Goal: Information Seeking & Learning: Find specific fact

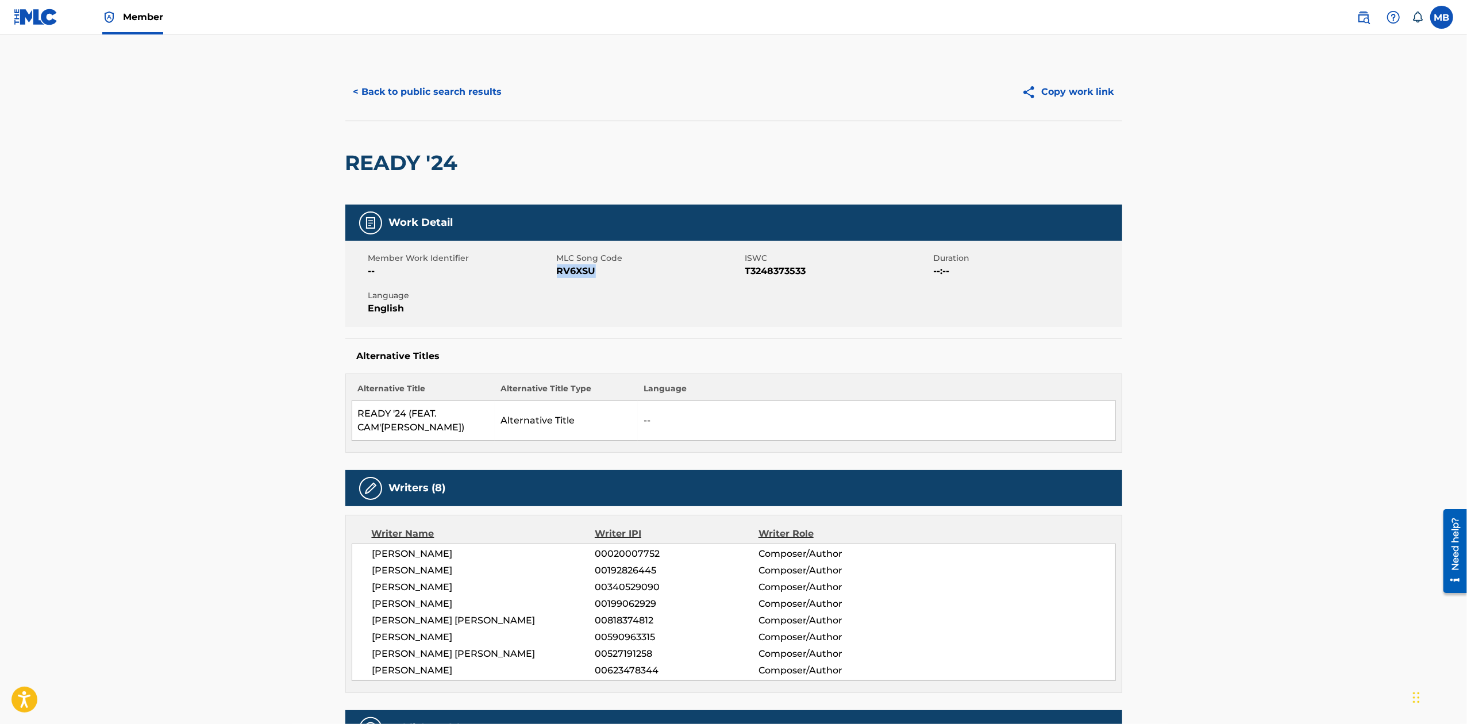
click at [408, 87] on button "< Back to public search results" at bounding box center [427, 92] width 165 height 29
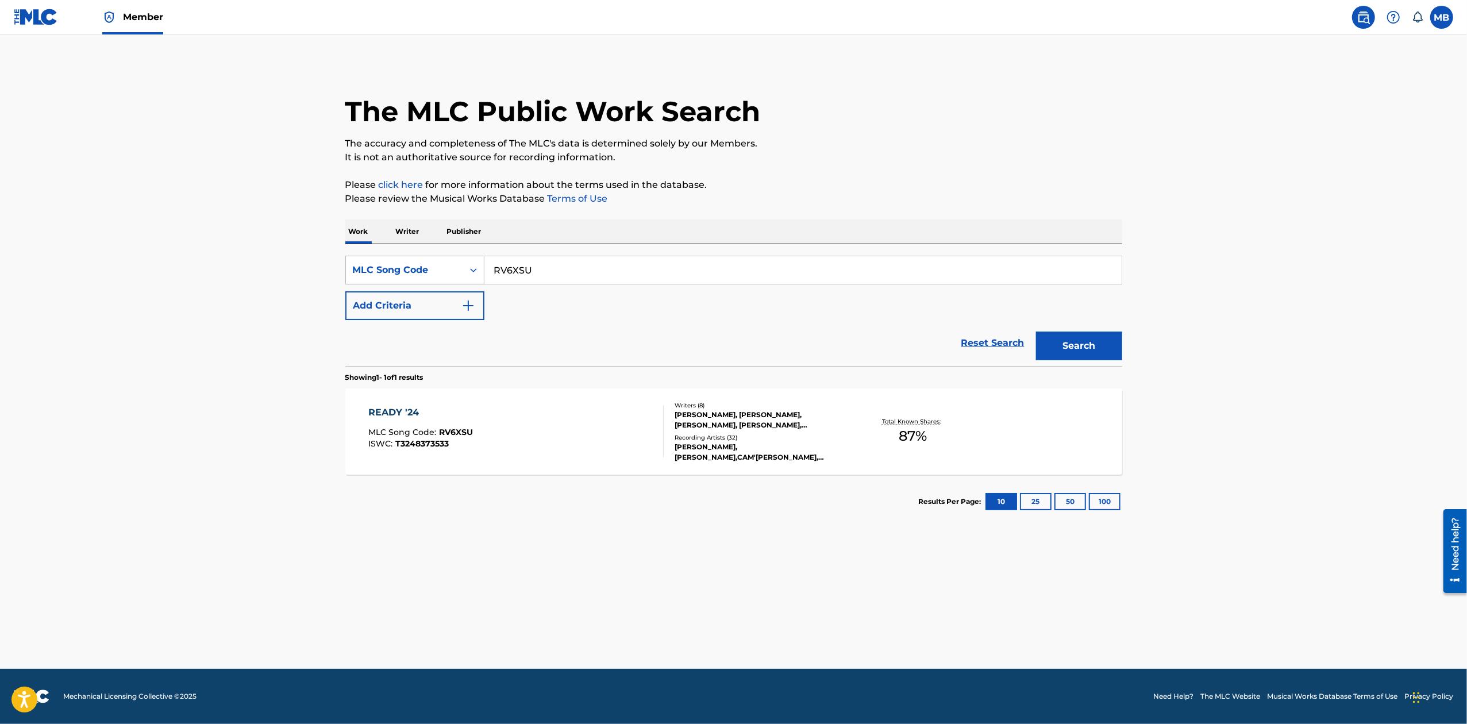
drag, startPoint x: 569, startPoint y: 261, endPoint x: 364, endPoint y: 267, distance: 205.2
click at [364, 267] on div "SearchWithCriteria6540d549-307f-406f-8d95-c1043ad9b5ca MLC Song Code RV6XSU" at bounding box center [733, 270] width 777 height 29
type input "She Ready"
click at [371, 265] on div "MLC Song Code" at bounding box center [404, 270] width 103 height 14
click at [421, 306] on div "Work Title" at bounding box center [415, 298] width 138 height 29
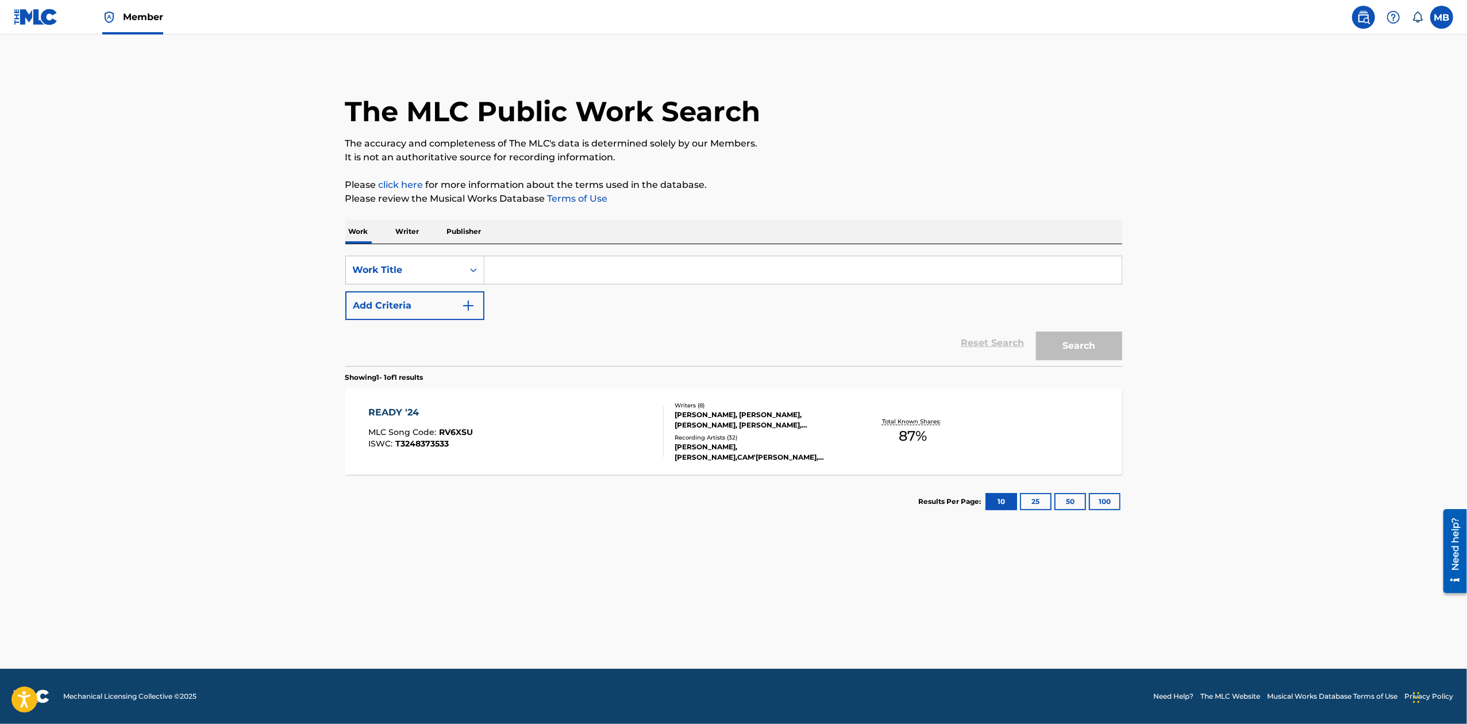
click at [601, 272] on input "Search Form" at bounding box center [802, 270] width 637 height 28
click at [1036, 332] on button "Search" at bounding box center [1079, 346] width 86 height 29
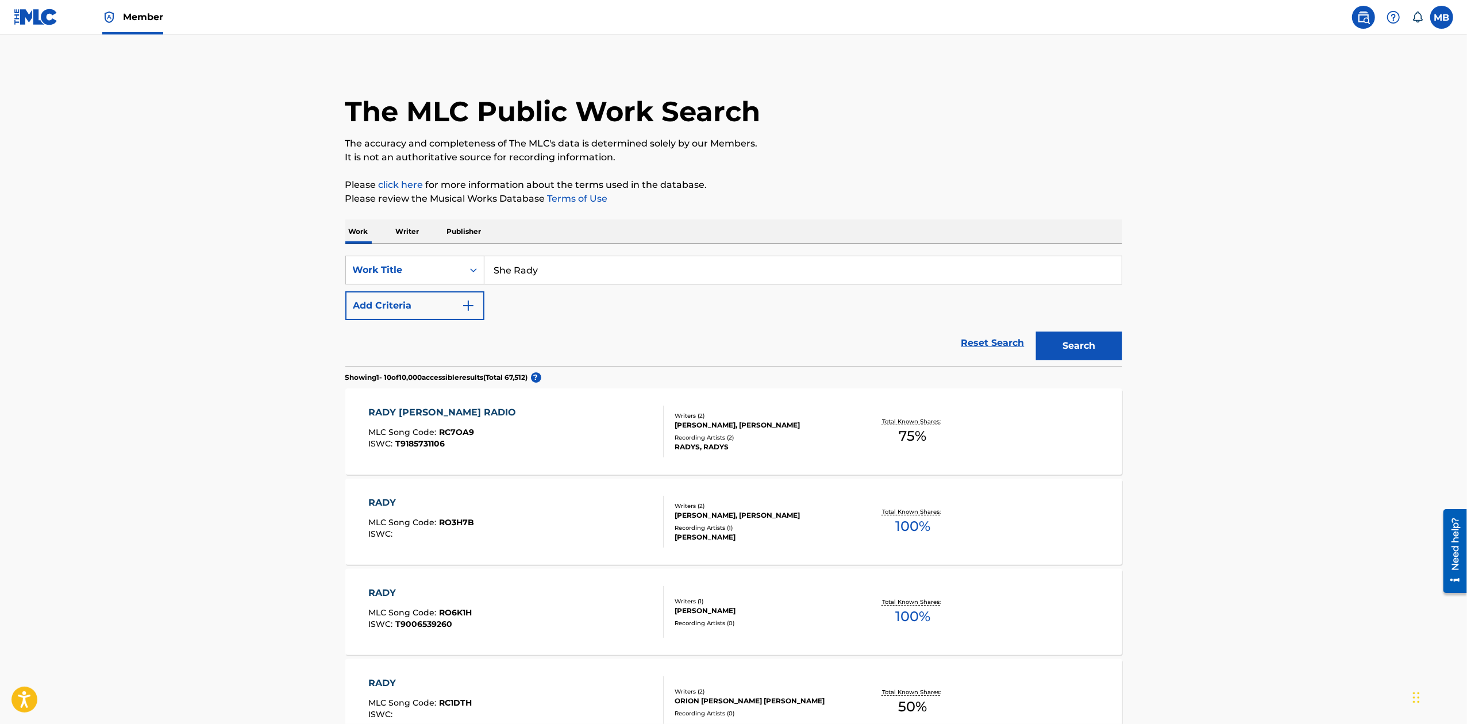
click at [606, 269] on input "She Rady" at bounding box center [802, 270] width 637 height 28
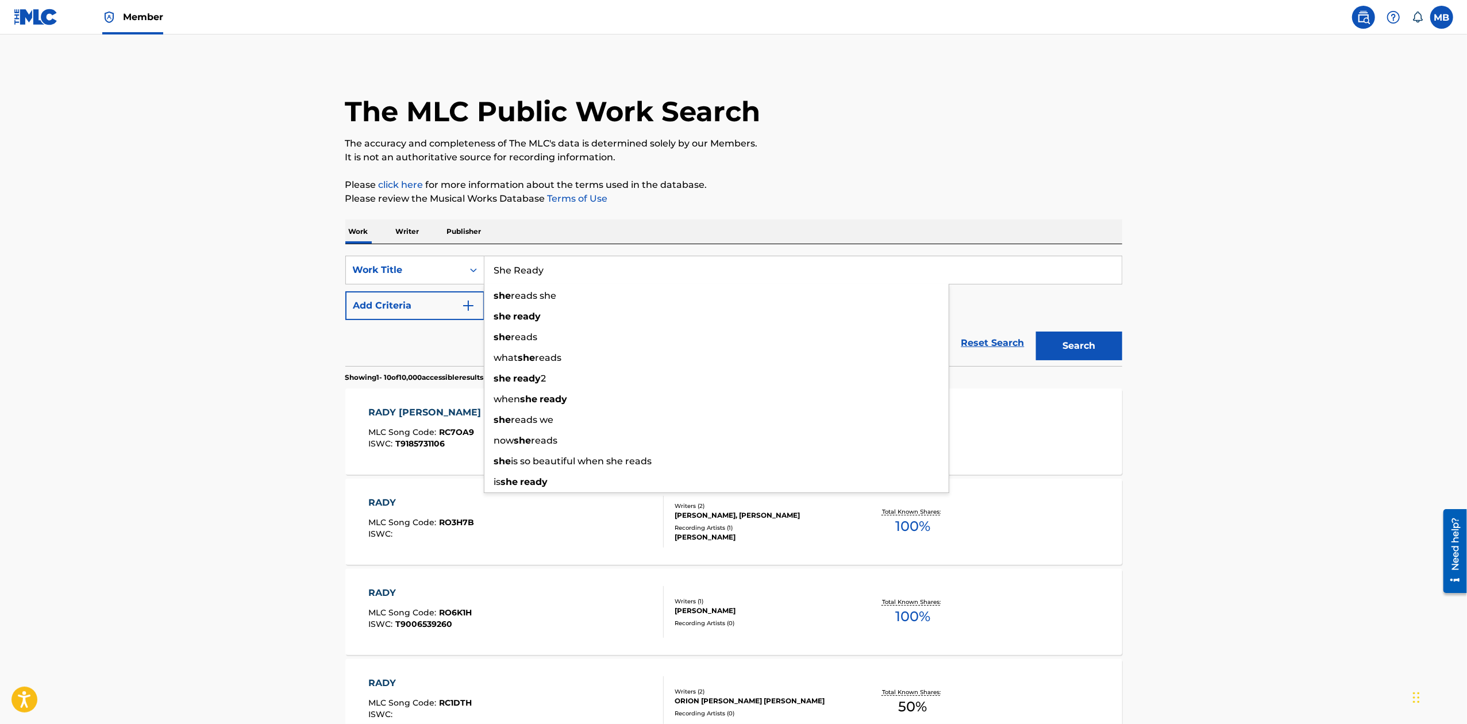
type input "She Ready"
click at [1036, 332] on button "Search" at bounding box center [1079, 346] width 86 height 29
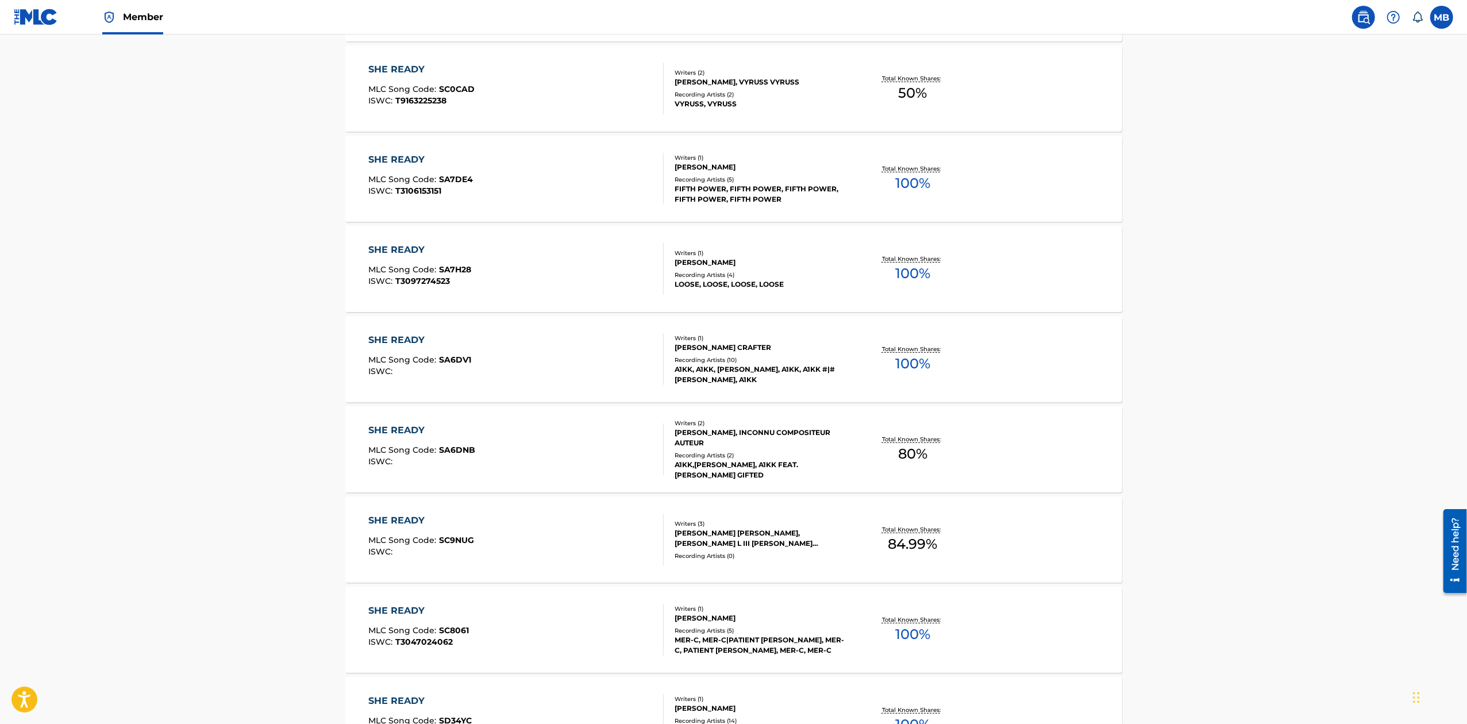
scroll to position [683, 0]
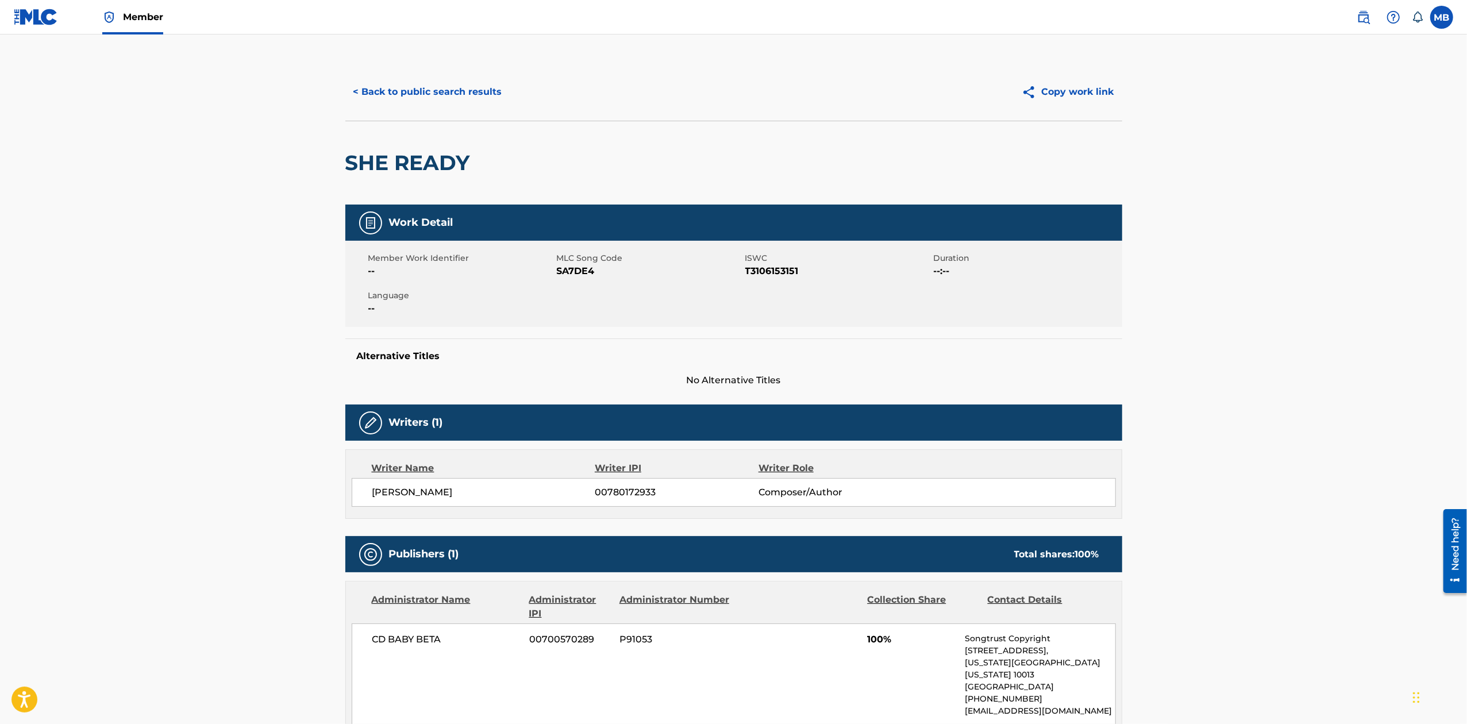
drag, startPoint x: 380, startPoint y: 92, endPoint x: 387, endPoint y: 91, distance: 6.4
click at [382, 91] on button "< Back to public search results" at bounding box center [427, 92] width 165 height 29
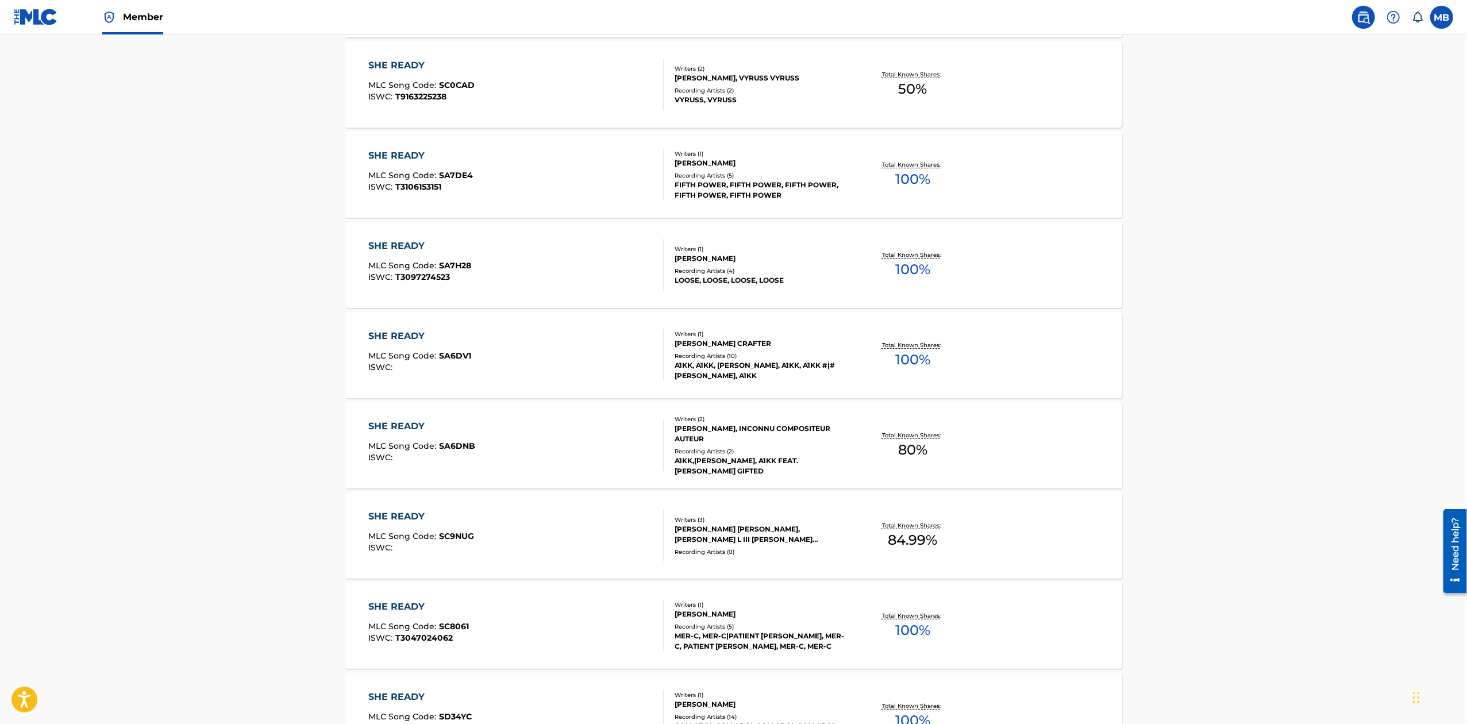
scroll to position [683, 0]
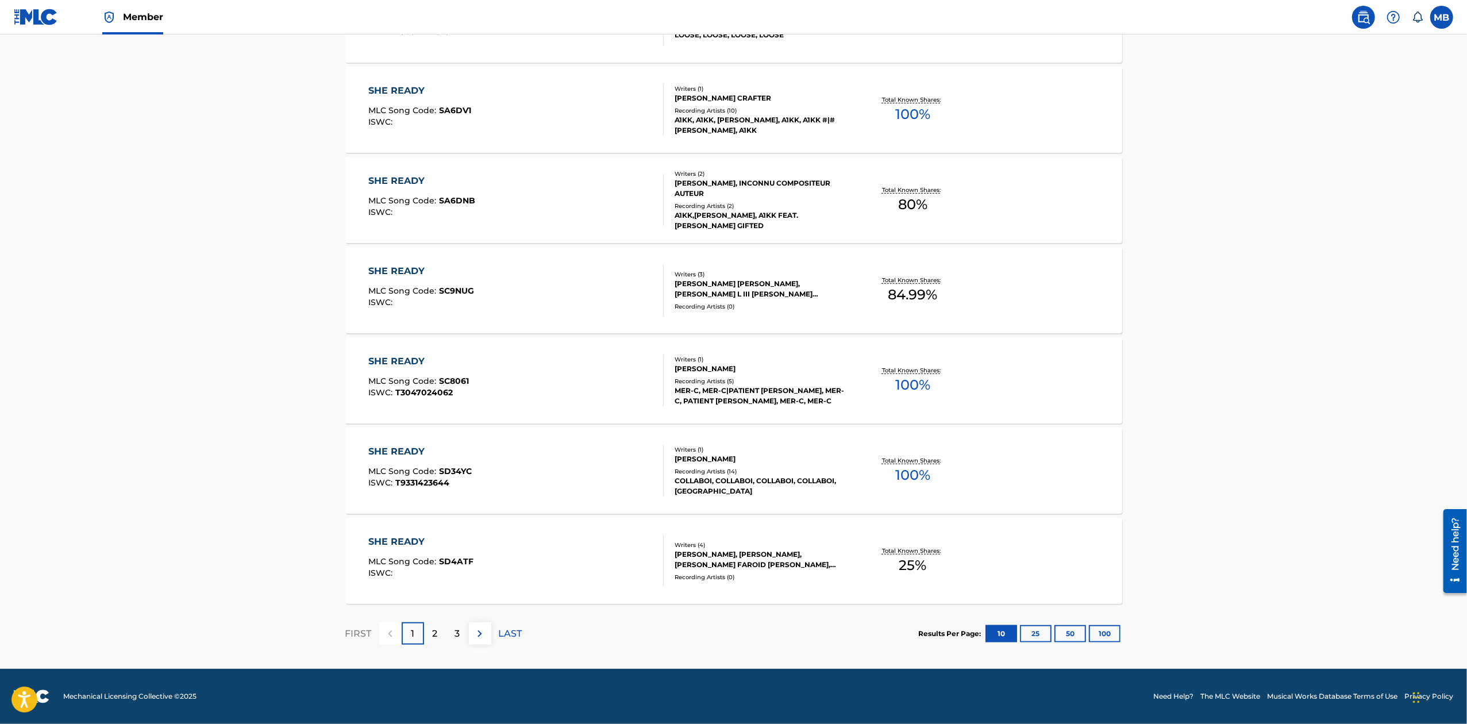
click at [1107, 641] on button "100" at bounding box center [1105, 633] width 32 height 17
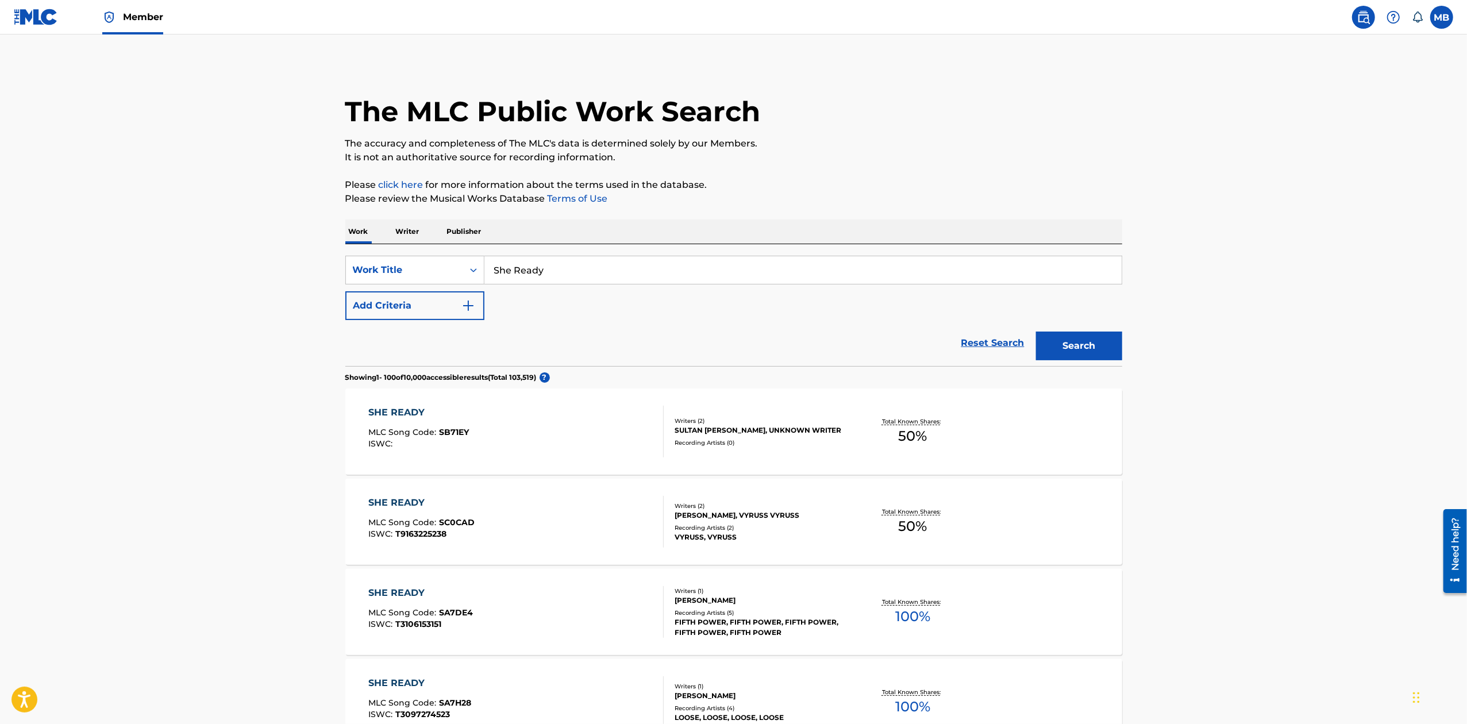
scroll to position [5115, 0]
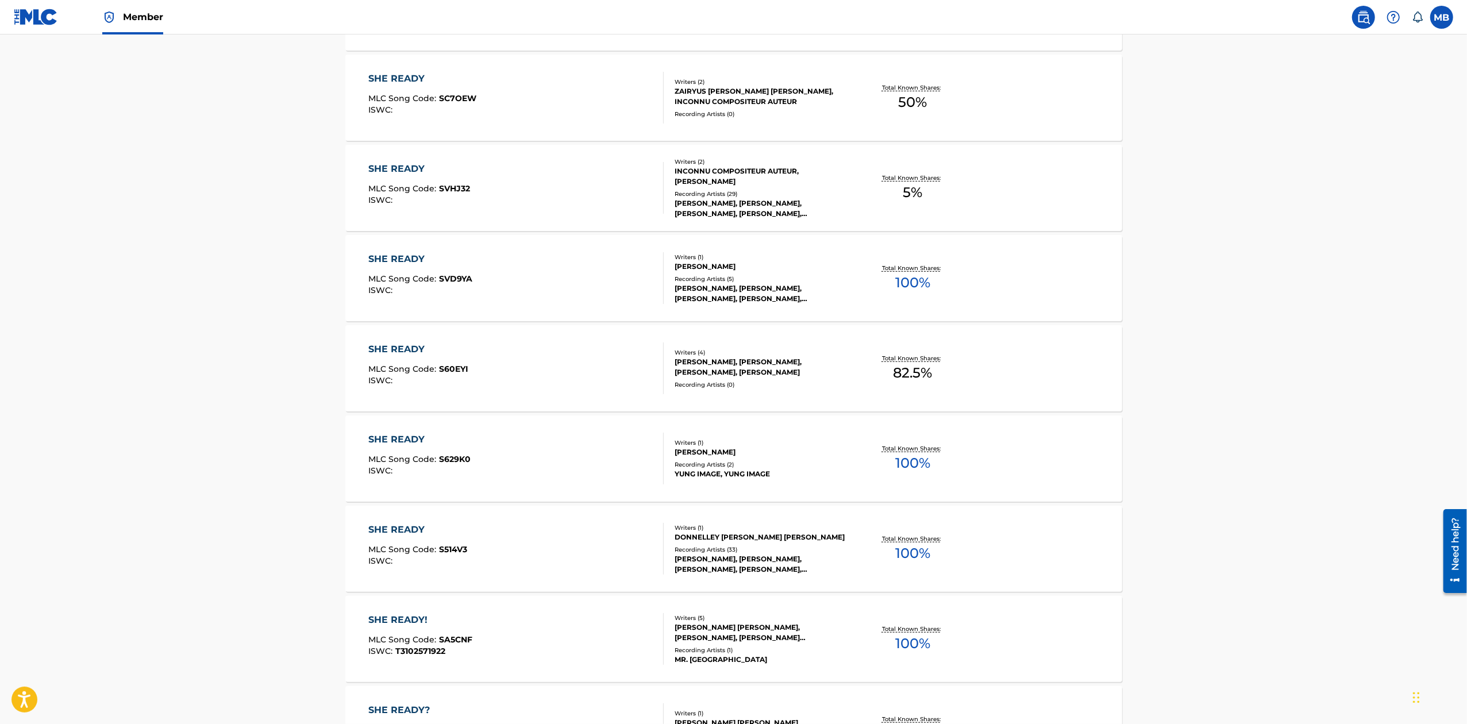
click at [845, 368] on div "[PERSON_NAME], [PERSON_NAME], [PERSON_NAME], [PERSON_NAME]" at bounding box center [762, 367] width 174 height 21
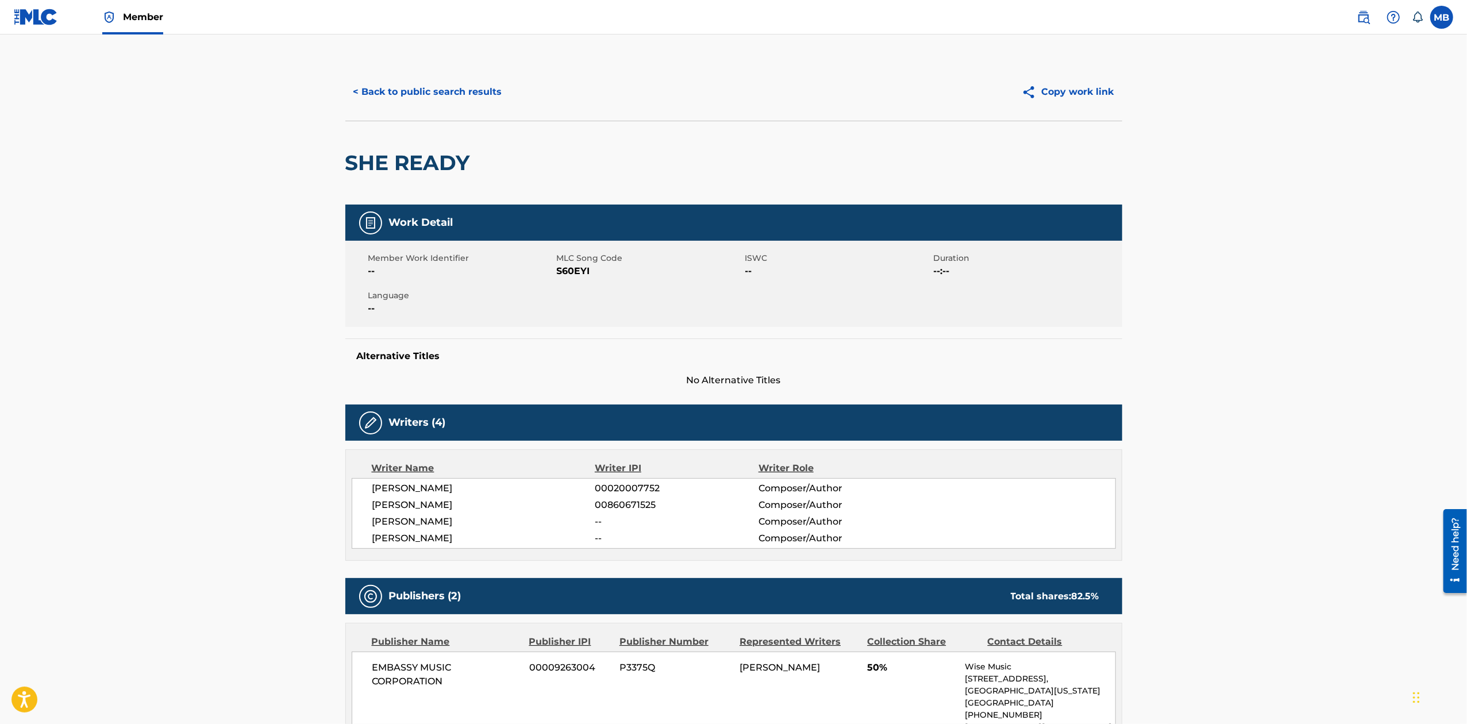
click at [1442, 18] on label at bounding box center [1441, 17] width 23 height 23
click at [1442, 17] on input "MB [PERSON_NAME] [PERSON_NAME][EMAIL_ADDRESS][PERSON_NAME][DOMAIN_NAME] Notific…" at bounding box center [1442, 17] width 0 height 0
click at [114, 11] on img at bounding box center [109, 17] width 14 height 14
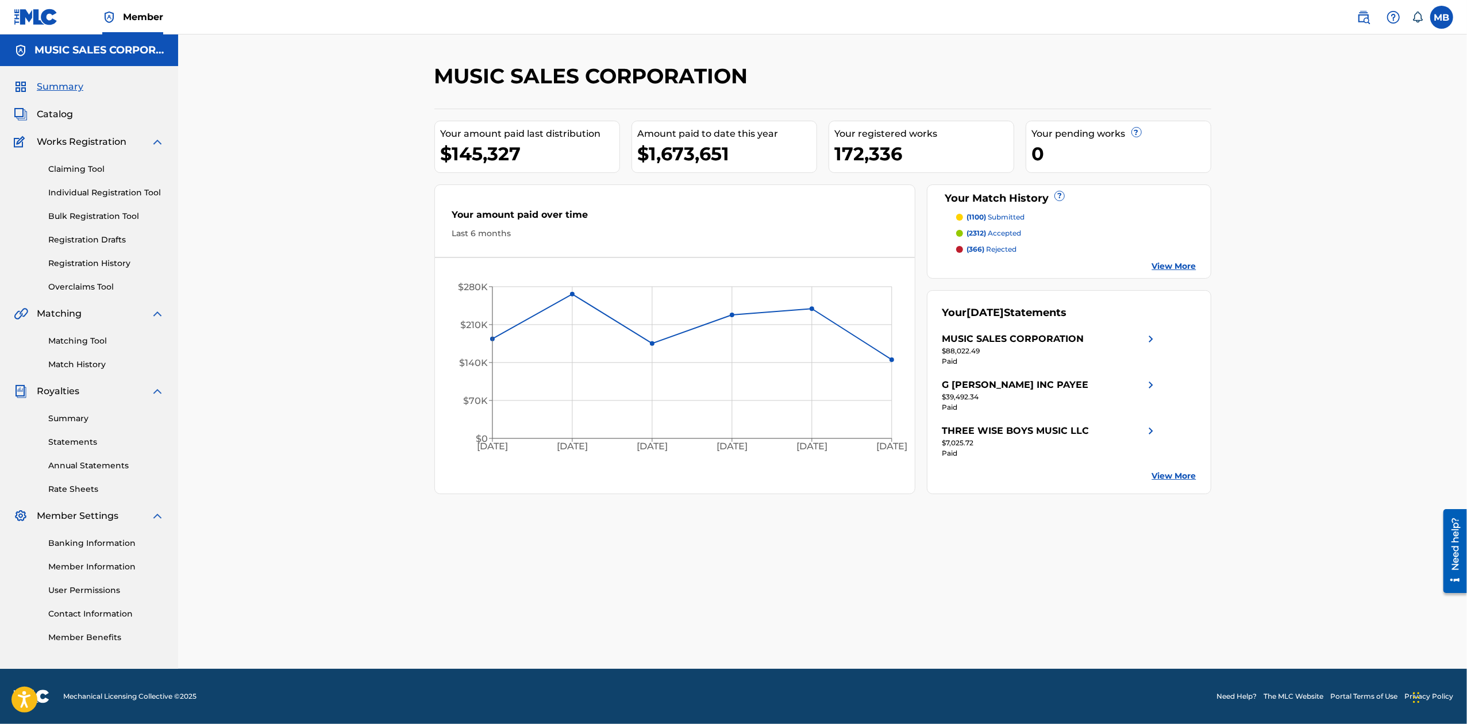
click at [67, 113] on span "Catalog" at bounding box center [55, 114] width 36 height 14
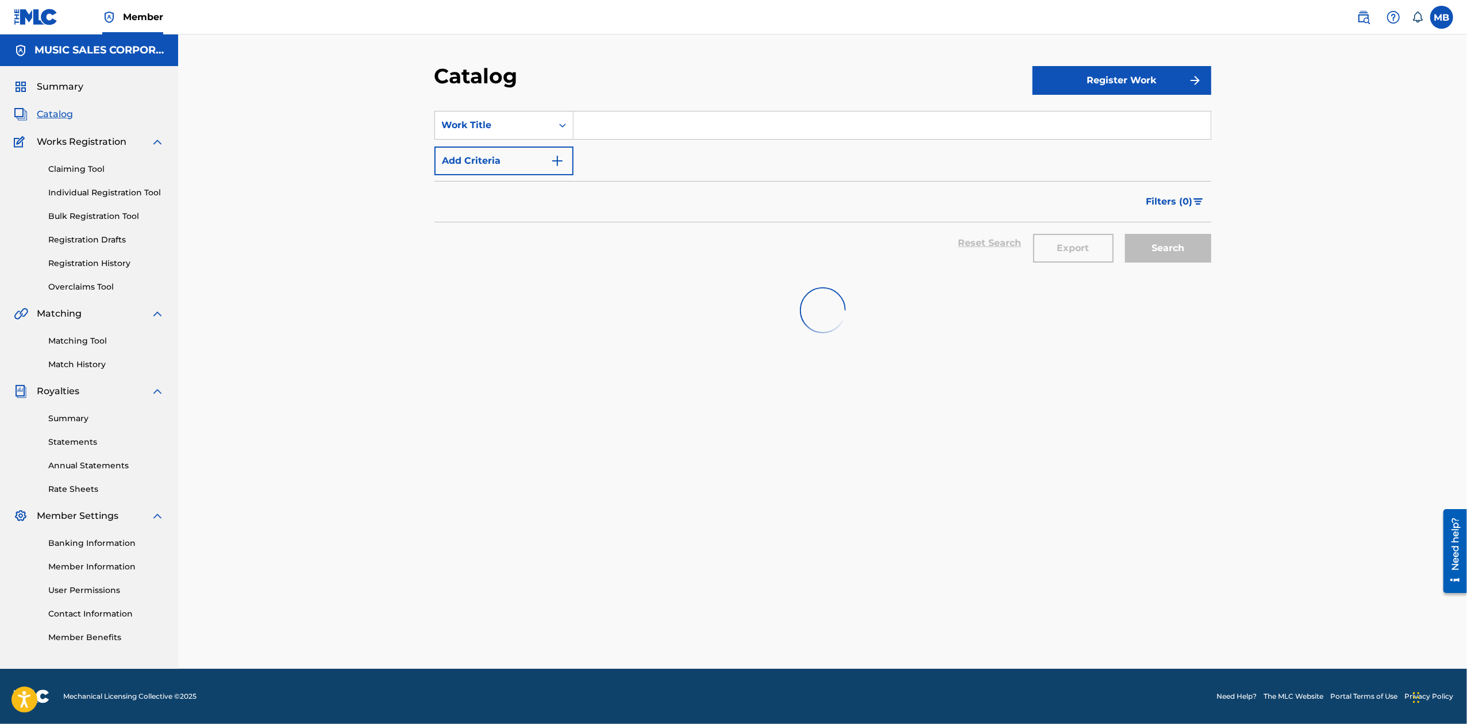
click at [667, 122] on input "Search Form" at bounding box center [891, 125] width 637 height 28
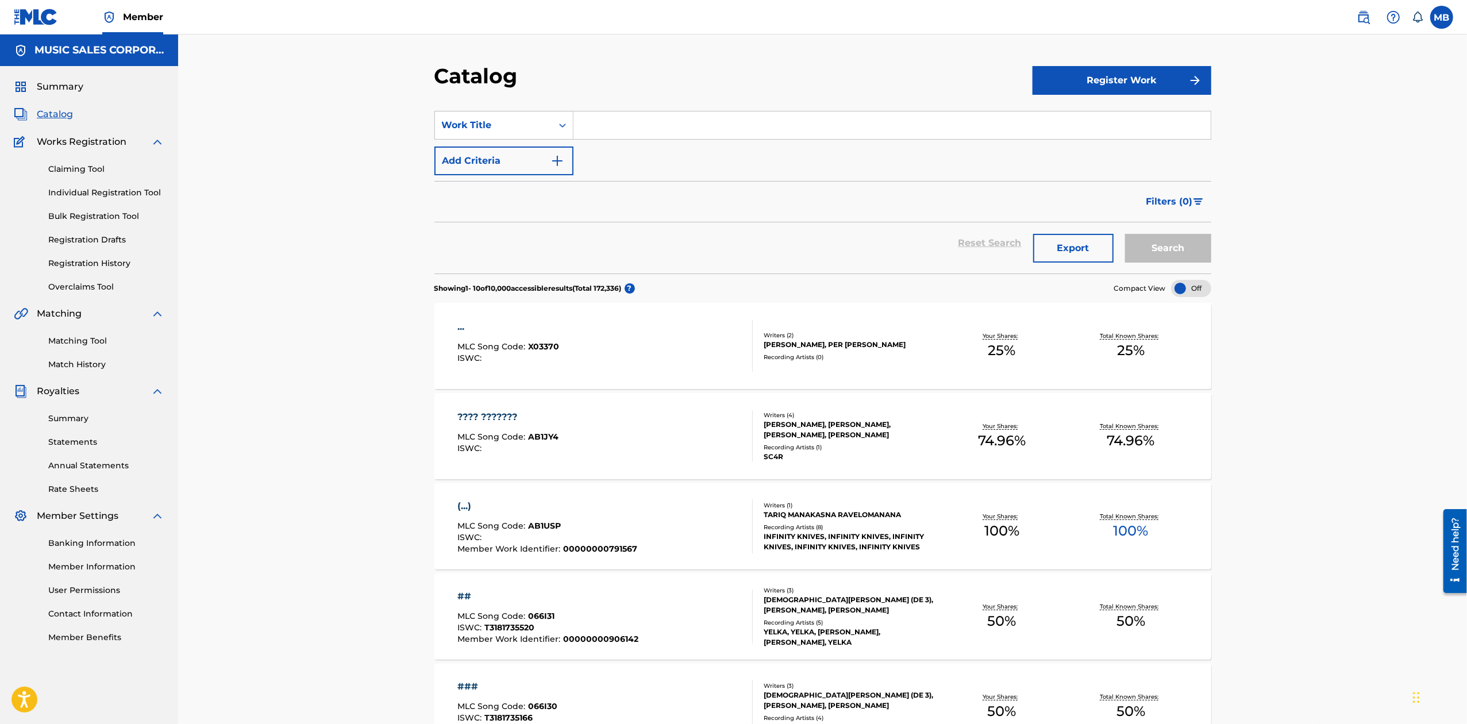
paste input "She Ready"
click at [656, 152] on div "she ready" at bounding box center [805, 151] width 464 height 21
type input "she ready"
click at [1195, 251] on button "Search" at bounding box center [1168, 248] width 86 height 29
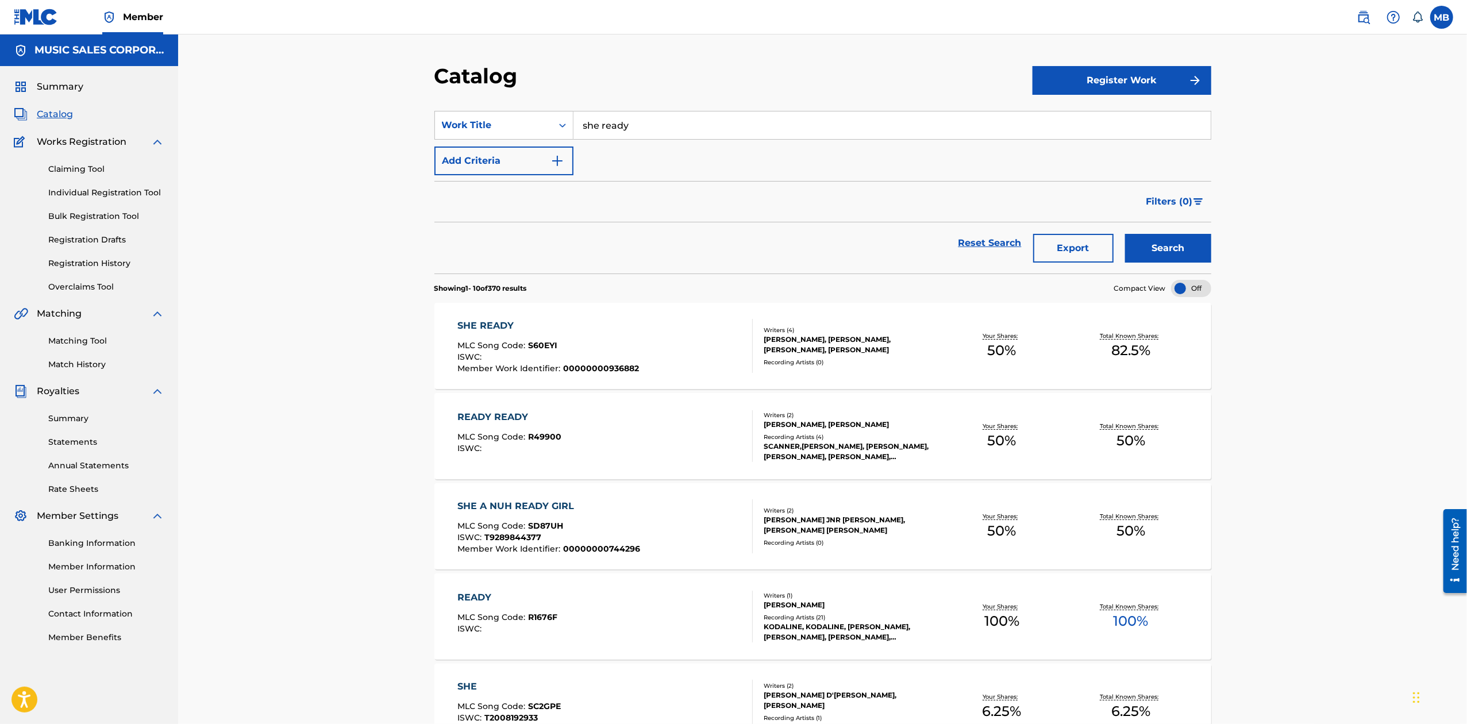
click at [878, 360] on div "Recording Artists ( 0 )" at bounding box center [851, 362] width 174 height 9
